Goal: Find specific page/section: Find specific page/section

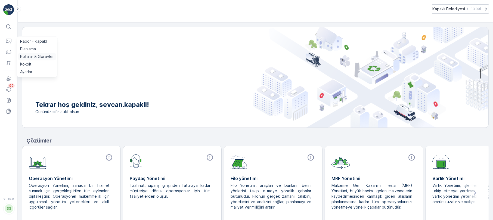
click at [37, 55] on p "Rotalar & Görevler" at bounding box center [37, 56] width 34 height 5
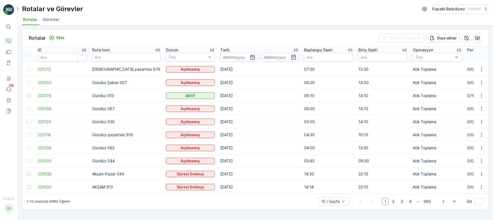
click at [105, 8] on div "Rotalar ve Görevler Kapaklı Belediyesi ( +03:00 )" at bounding box center [255, 8] width 466 height 9
